Goal: Entertainment & Leisure: Consume media (video, audio)

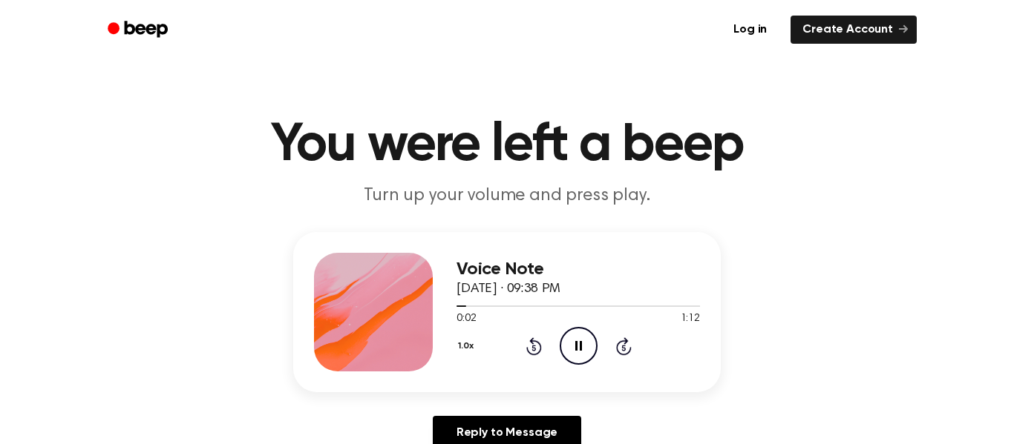
click at [570, 350] on icon "Pause Audio" at bounding box center [578, 346] width 38 height 38
click at [557, 360] on div "1.0x Rewind 5 seconds Play Audio Skip 5 seconds" at bounding box center [577, 346] width 243 height 38
click at [579, 348] on icon at bounding box center [579, 346] width 8 height 10
click at [539, 350] on icon at bounding box center [534, 347] width 16 height 18
click at [535, 342] on icon at bounding box center [534, 347] width 16 height 18
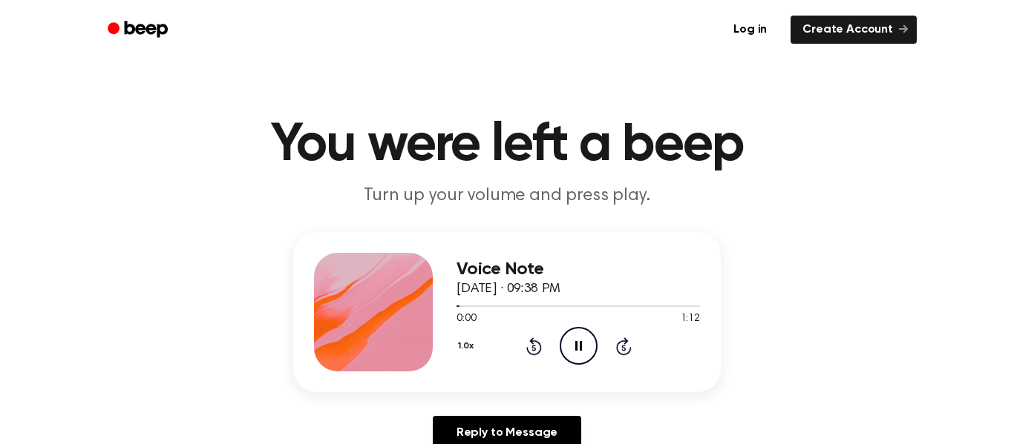
click at [542, 342] on div "1.0x Rewind 5 seconds Pause Audio Skip 5 seconds" at bounding box center [577, 346] width 243 height 38
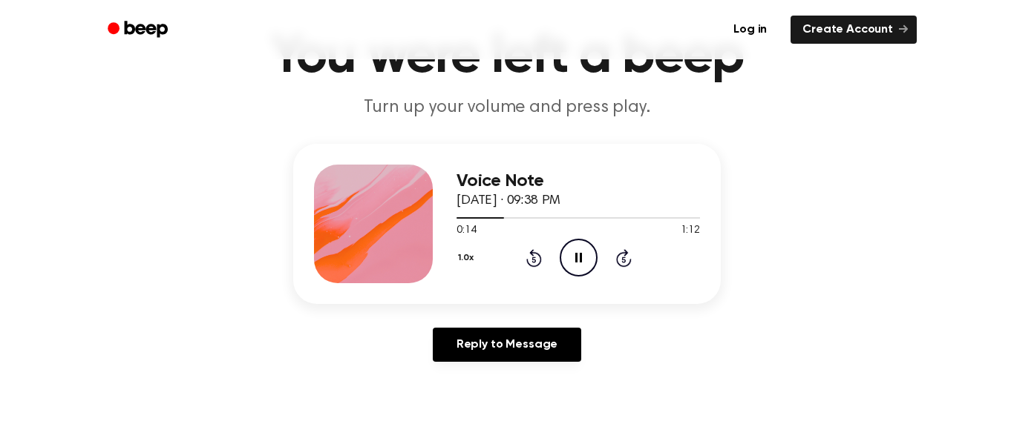
scroll to position [89, 0]
click at [588, 239] on icon "Pause Audio" at bounding box center [578, 257] width 38 height 38
click at [584, 247] on icon "Play Audio" at bounding box center [578, 257] width 38 height 38
drag, startPoint x: 373, startPoint y: 108, endPoint x: 418, endPoint y: 106, distance: 45.3
click at [418, 106] on p "Turn up your volume and press play." at bounding box center [507, 107] width 570 height 24
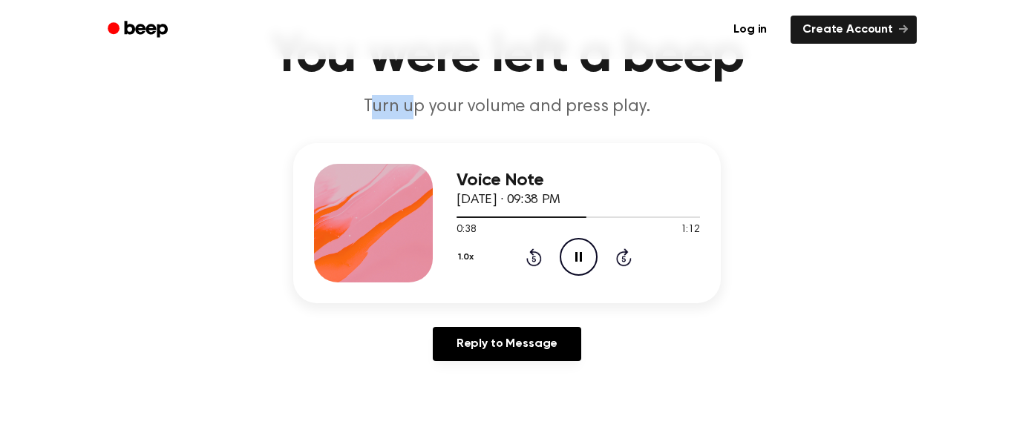
click at [418, 106] on p "Turn up your volume and press play." at bounding box center [507, 107] width 570 height 24
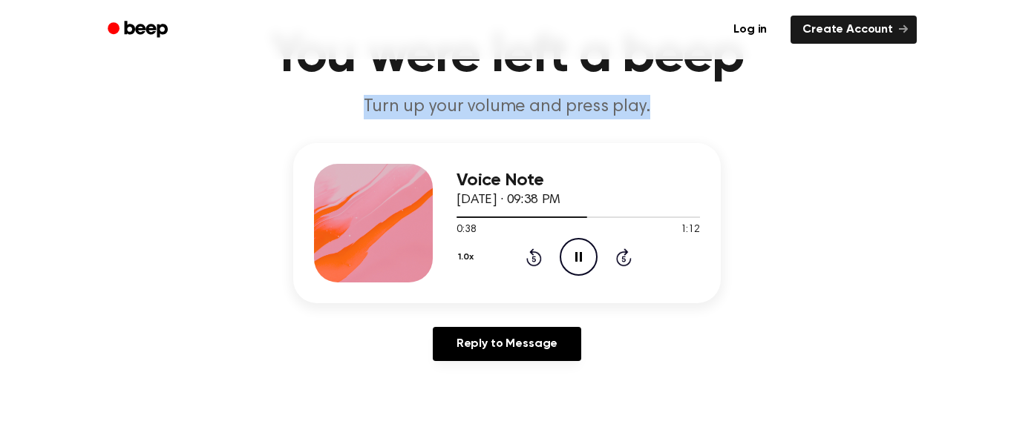
click at [418, 106] on p "Turn up your volume and press play." at bounding box center [507, 107] width 570 height 24
click at [398, 91] on header "You were left a beep Turn up your volume and press play." at bounding box center [507, 75] width 978 height 90
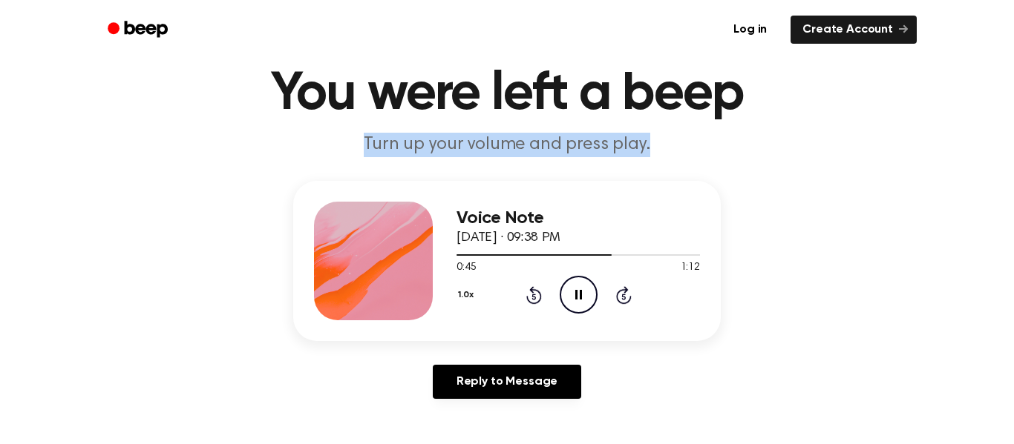
scroll to position [47, 0]
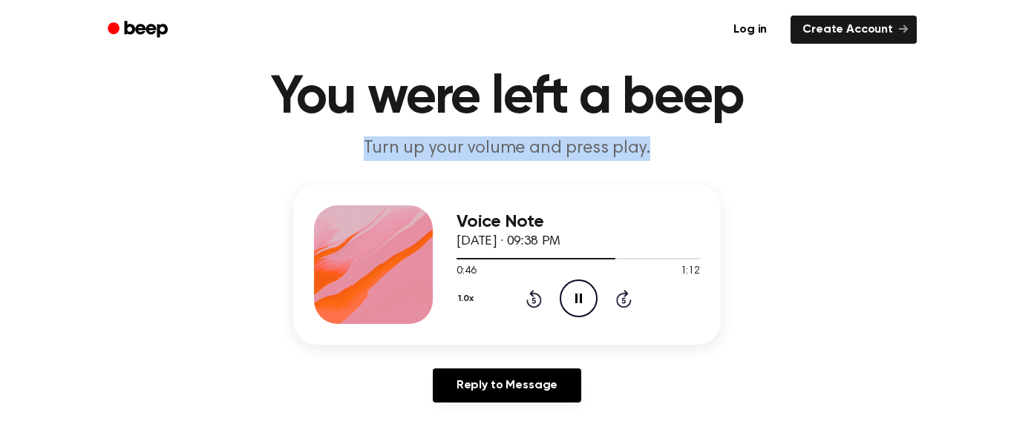
click at [419, 154] on p "Turn up your volume and press play." at bounding box center [507, 149] width 570 height 24
click at [418, 149] on p "Turn up your volume and press play." at bounding box center [507, 149] width 570 height 24
click at [285, 101] on h1 "You were left a beep" at bounding box center [507, 97] width 760 height 53
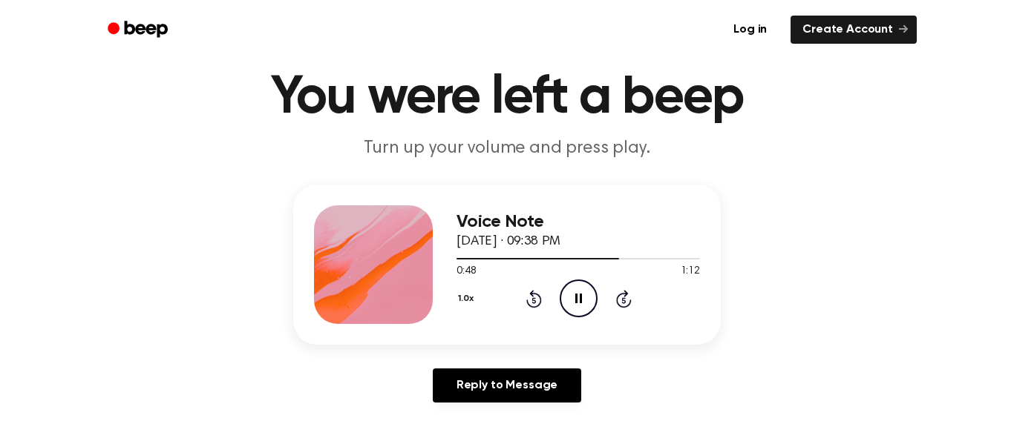
click at [283, 108] on h1 "You were left a beep" at bounding box center [507, 97] width 760 height 53
click at [280, 116] on h1 "You were left a beep" at bounding box center [507, 97] width 760 height 53
click at [292, 93] on h1 "You were left a beep" at bounding box center [507, 97] width 760 height 53
click at [303, 92] on h1 "You were left a beep" at bounding box center [507, 97] width 760 height 53
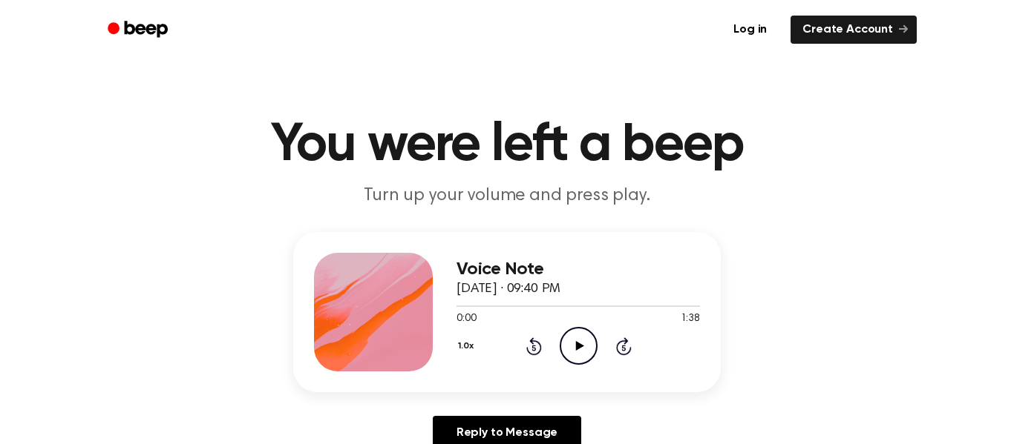
click at [567, 347] on icon "Play Audio" at bounding box center [578, 346] width 38 height 38
click at [574, 352] on icon "Pause Audio" at bounding box center [578, 346] width 38 height 38
click at [574, 352] on icon "Play Audio" at bounding box center [578, 346] width 38 height 38
click at [564, 344] on icon "Play Audio" at bounding box center [578, 346] width 38 height 38
click at [594, 334] on icon "Play Audio" at bounding box center [578, 346] width 38 height 38
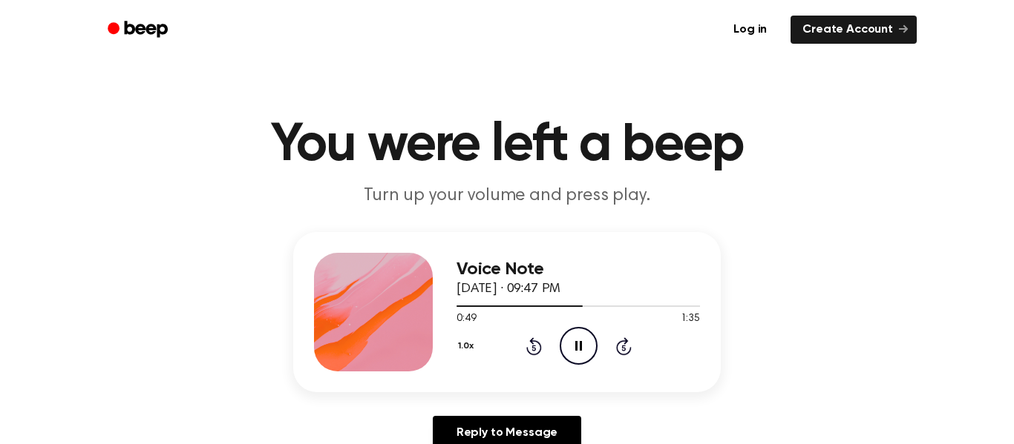
click at [594, 334] on icon "Pause Audio" at bounding box center [578, 346] width 38 height 38
